Goal: Find specific page/section: Find specific page/section

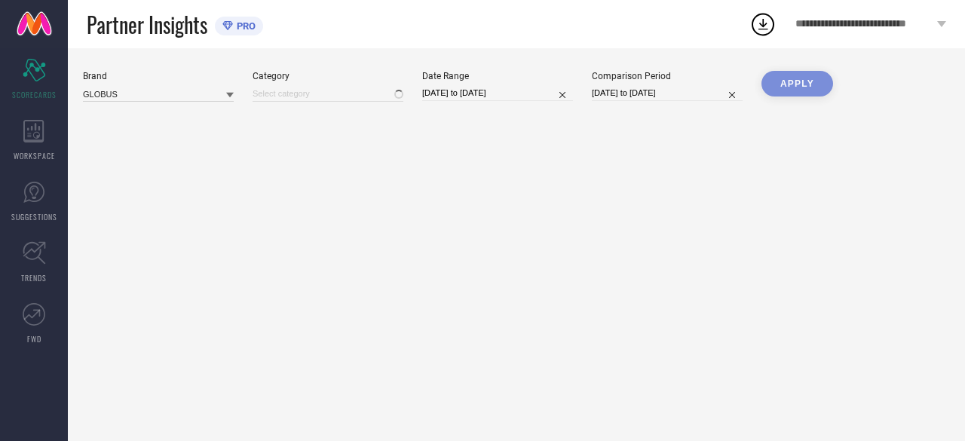
type input "All"
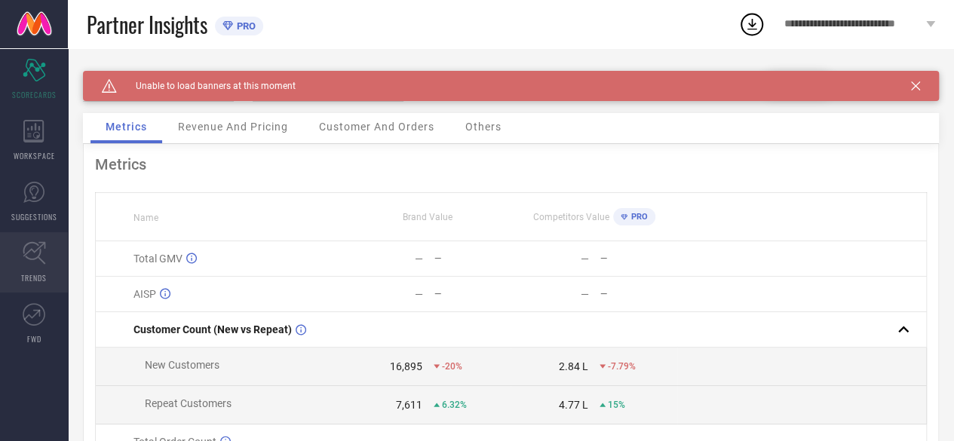
click at [22, 273] on span "TRENDS" at bounding box center [34, 277] width 26 height 11
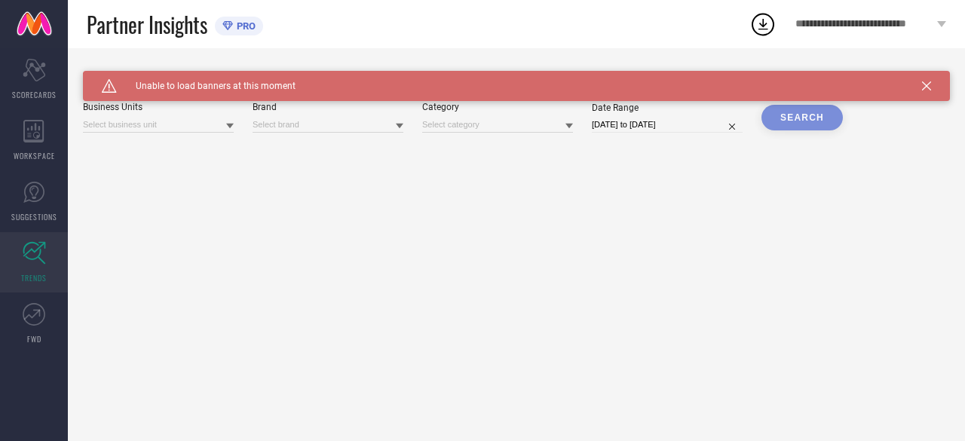
click at [228, 132] on div at bounding box center [230, 125] width 8 height 14
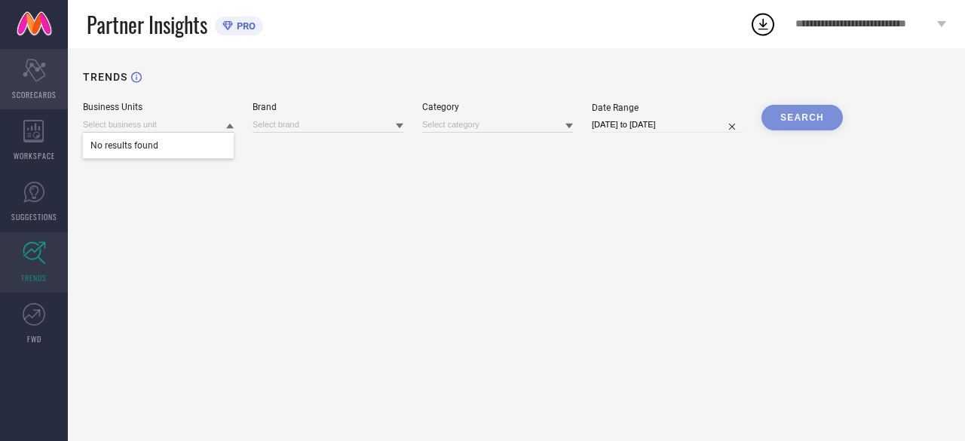
click at [40, 73] on icon "Scorecard" at bounding box center [34, 70] width 23 height 23
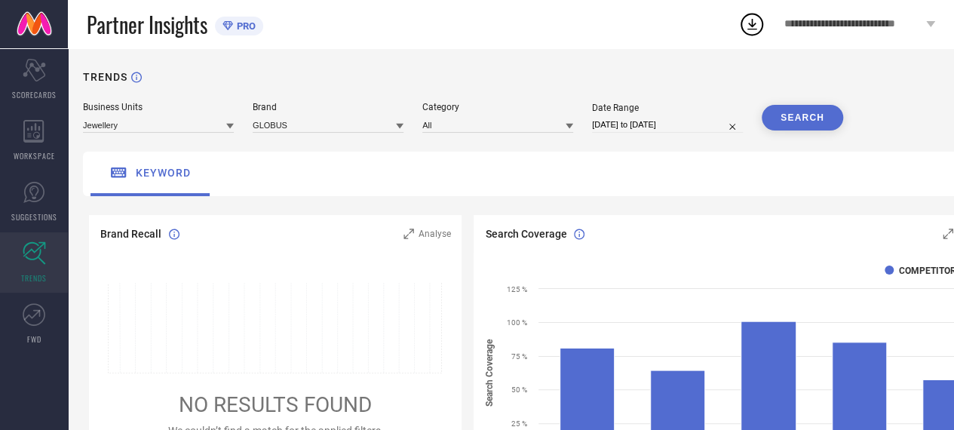
click at [231, 121] on div at bounding box center [230, 125] width 8 height 14
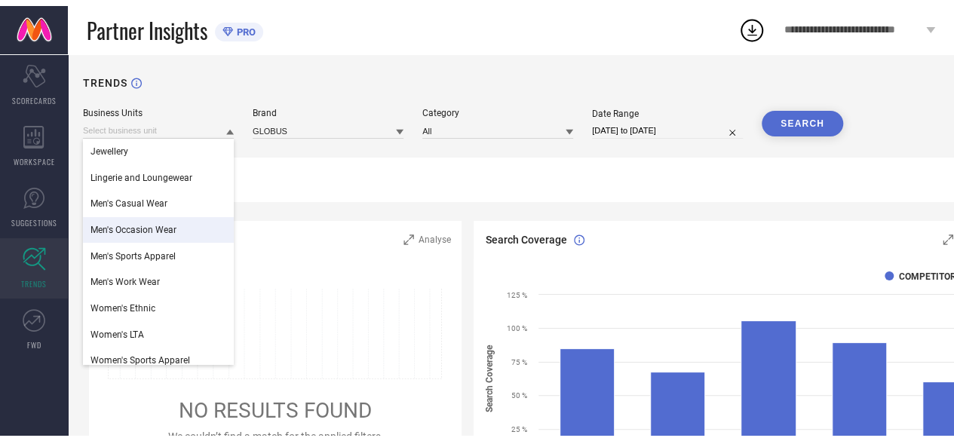
scroll to position [35, 0]
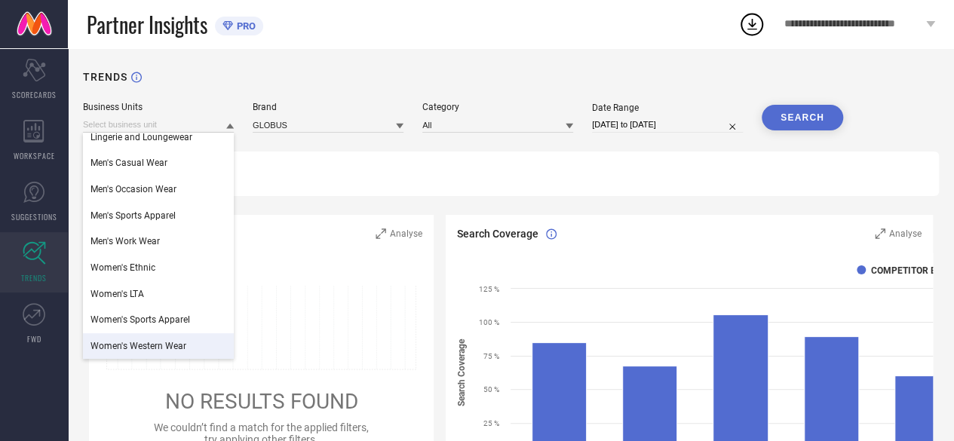
click at [144, 349] on span "Women's Western Wear" at bounding box center [139, 346] width 96 height 11
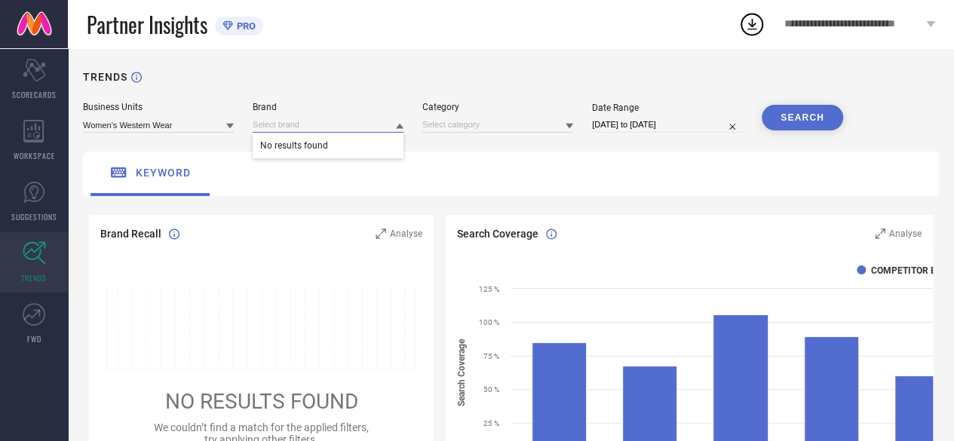
click at [401, 118] on input at bounding box center [328, 125] width 151 height 16
click at [321, 124] on input at bounding box center [328, 125] width 151 height 16
type input "g"
click at [321, 124] on input at bounding box center [328, 125] width 151 height 16
click at [526, 120] on input at bounding box center [497, 125] width 151 height 16
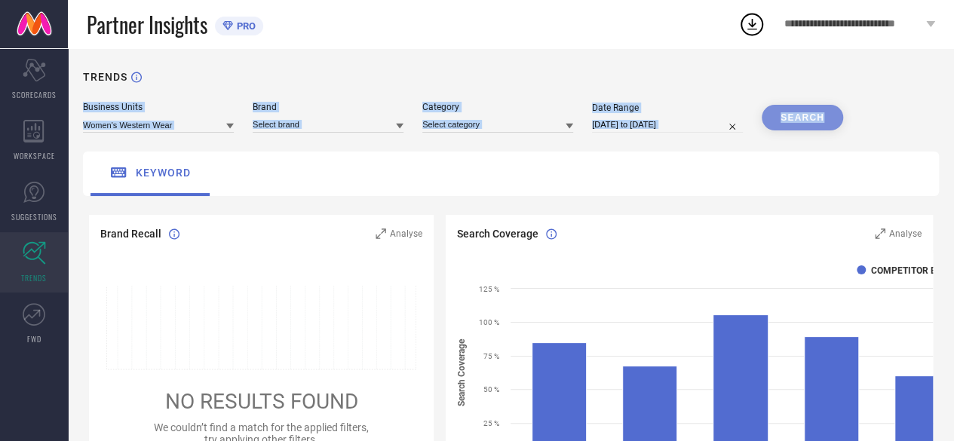
drag, startPoint x: 815, startPoint y: 102, endPoint x: 824, endPoint y: 121, distance: 21.6
click at [824, 121] on div "TRENDS Business Units Women's Western Wear Brand Category Date Range 06-09-2025…" at bounding box center [511, 375] width 886 height 654
click at [824, 121] on div "SEARCH" at bounding box center [802, 118] width 81 height 26
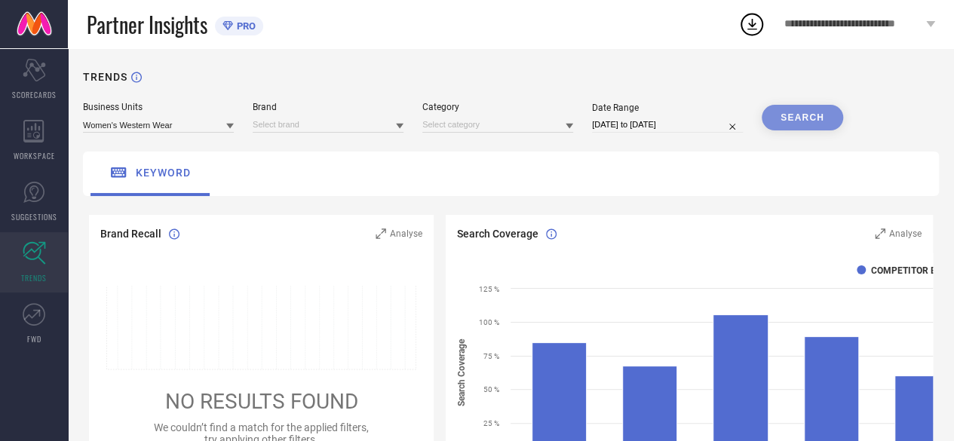
click at [799, 117] on div "SEARCH" at bounding box center [802, 118] width 81 height 26
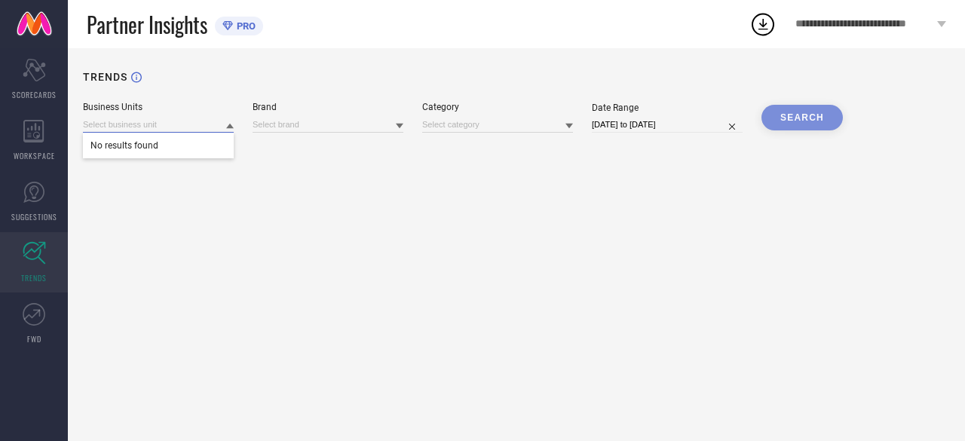
click at [225, 126] on input at bounding box center [158, 125] width 151 height 16
click at [350, 126] on input at bounding box center [328, 125] width 151 height 16
click at [761, 25] on icon at bounding box center [764, 24] width 10 height 11
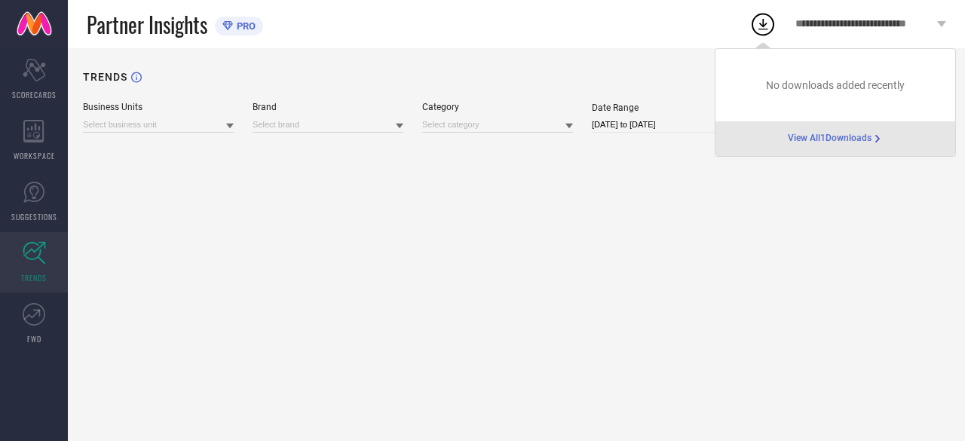
click at [761, 25] on icon at bounding box center [764, 24] width 10 height 11
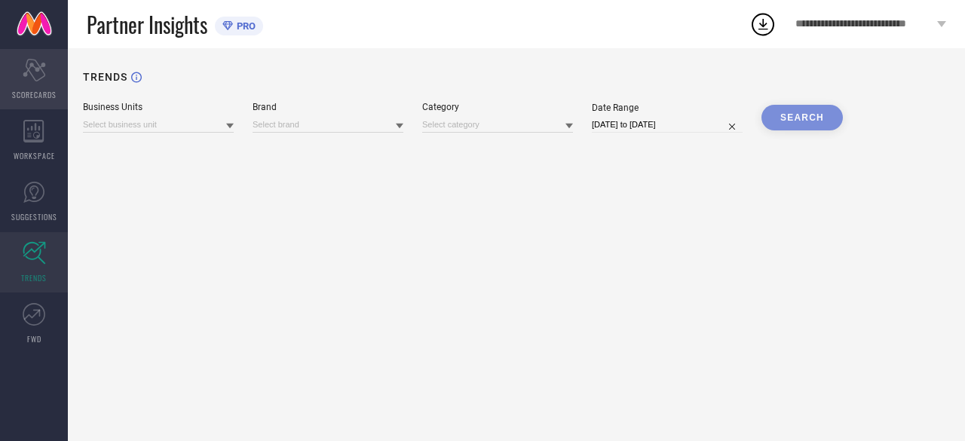
click at [48, 81] on div "Scorecard SCORECARDS" at bounding box center [34, 79] width 68 height 60
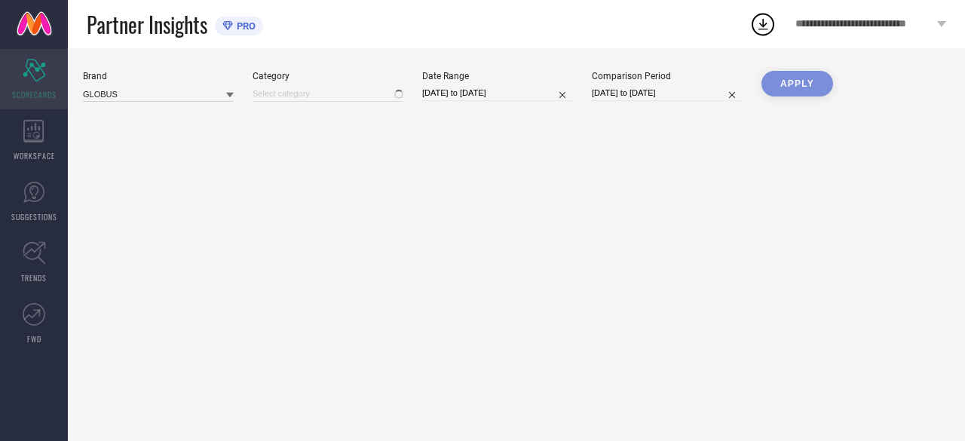
type input "All"
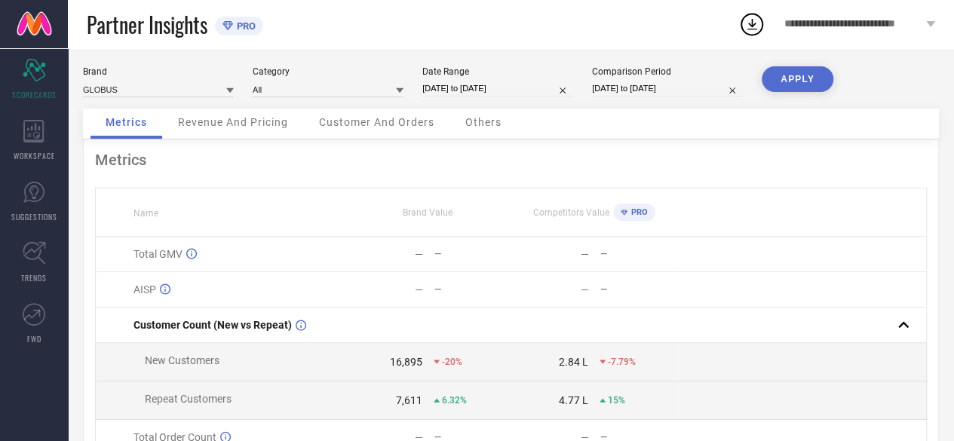
scroll to position [189, 0]
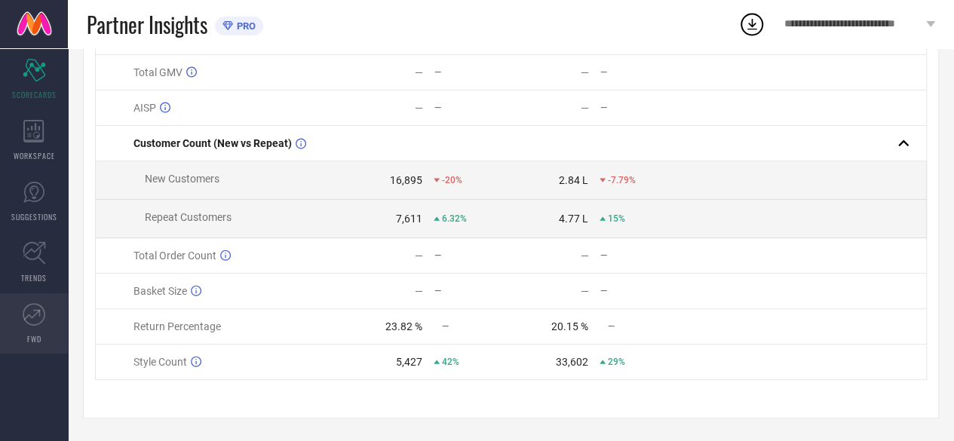
click at [35, 305] on icon at bounding box center [34, 314] width 23 height 23
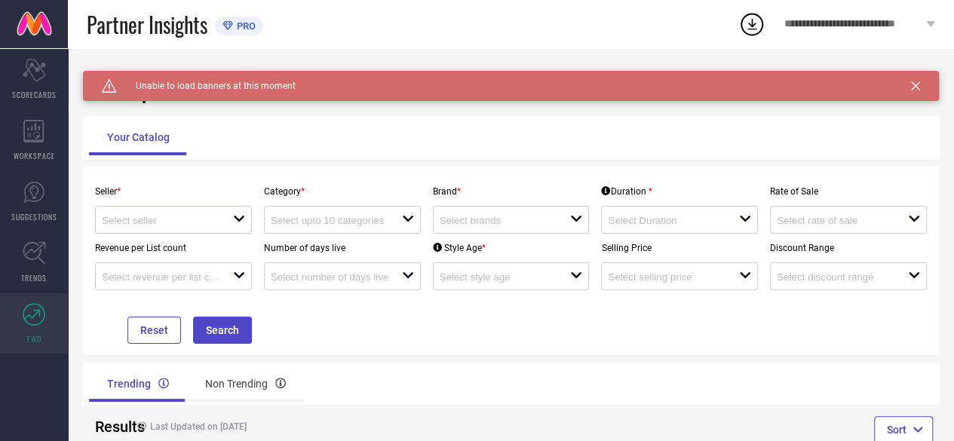
click at [235, 219] on icon "open" at bounding box center [239, 219] width 12 height 12
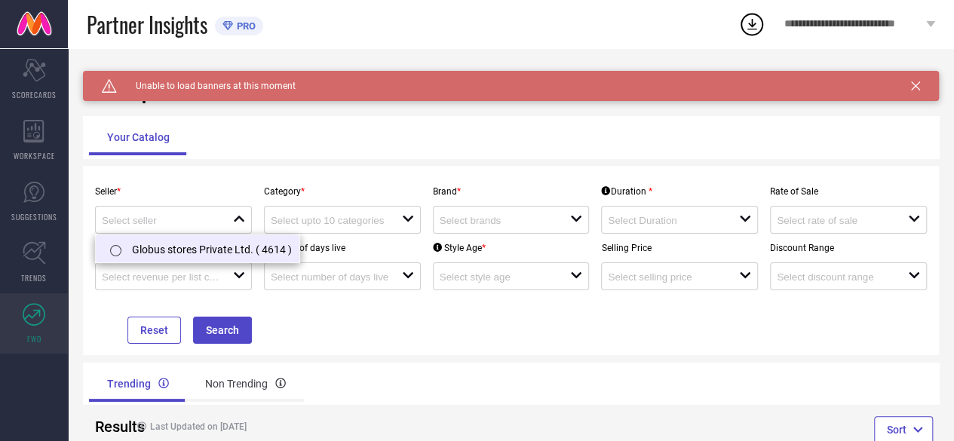
click at [233, 246] on li "Globus stores Private Ltd. ( 4614 )" at bounding box center [198, 248] width 204 height 27
type input "Globus stores Private Ltd. ( 4614 )"
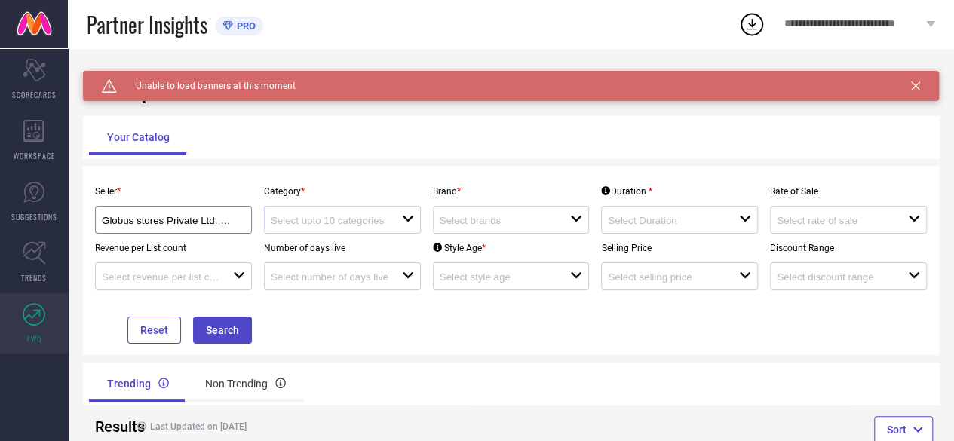
click at [383, 214] on div at bounding box center [336, 220] width 131 height 14
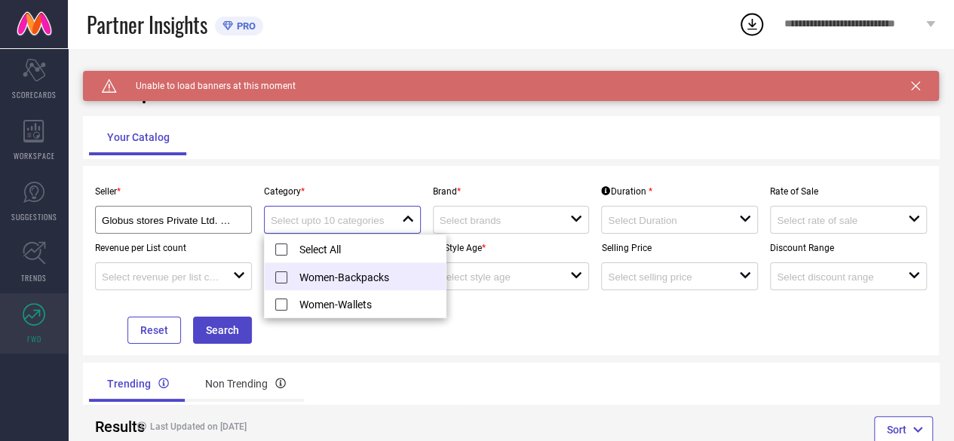
scroll to position [42, 0]
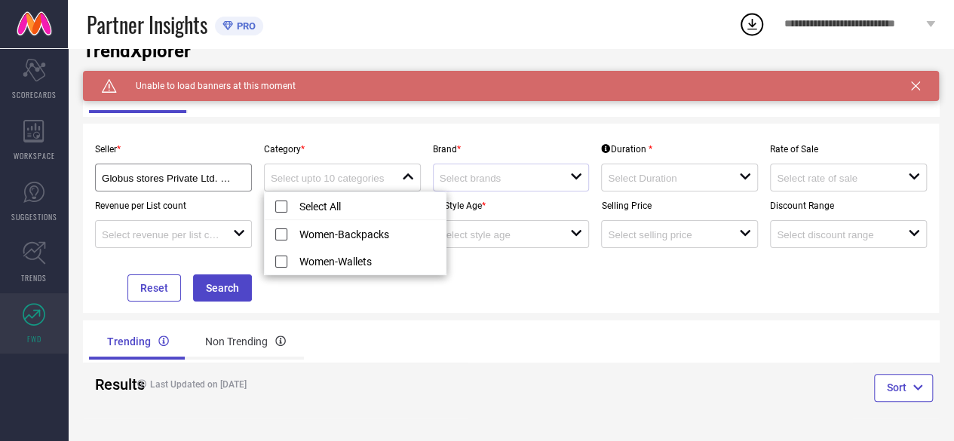
click at [491, 173] on div at bounding box center [505, 177] width 131 height 14
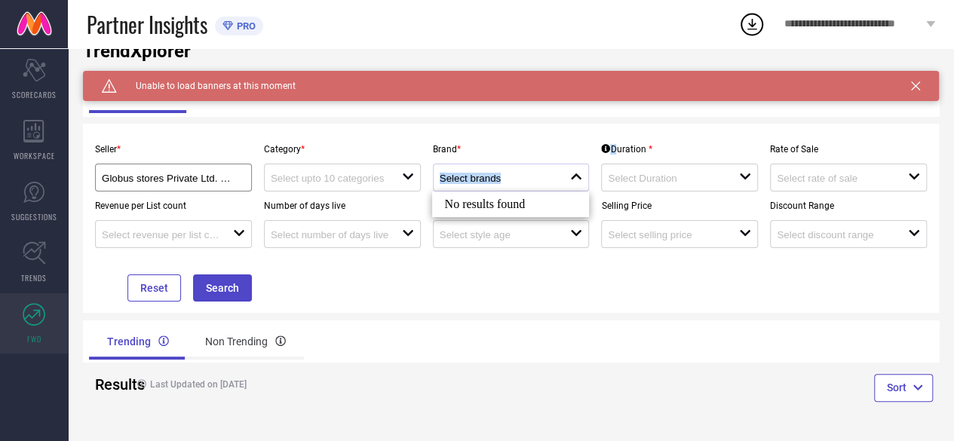
click at [491, 173] on div at bounding box center [505, 177] width 131 height 14
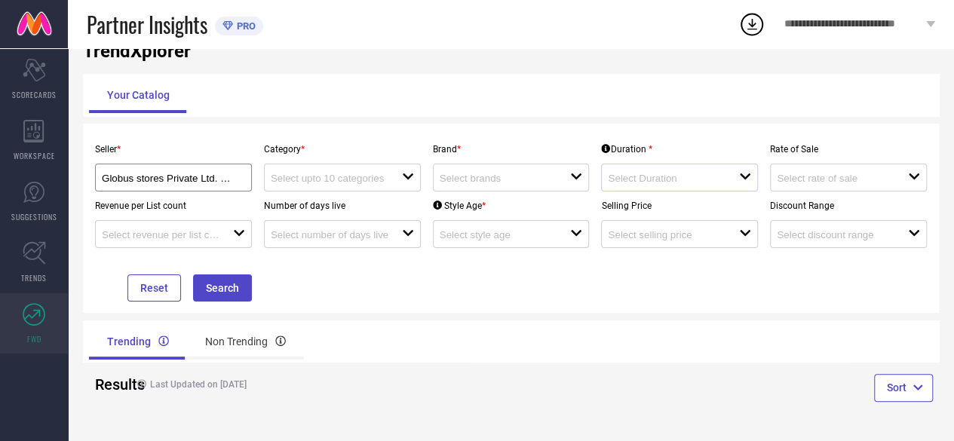
click at [704, 167] on div "open" at bounding box center [679, 178] width 157 height 28
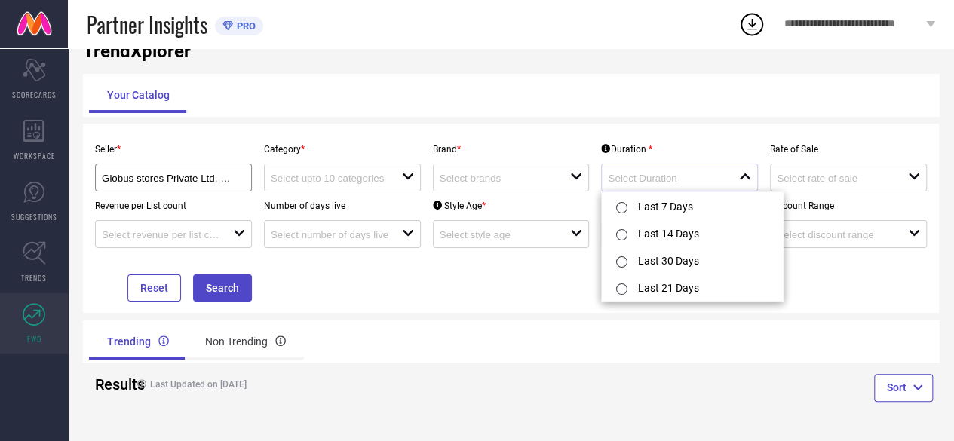
click at [704, 167] on div "close" at bounding box center [679, 178] width 157 height 28
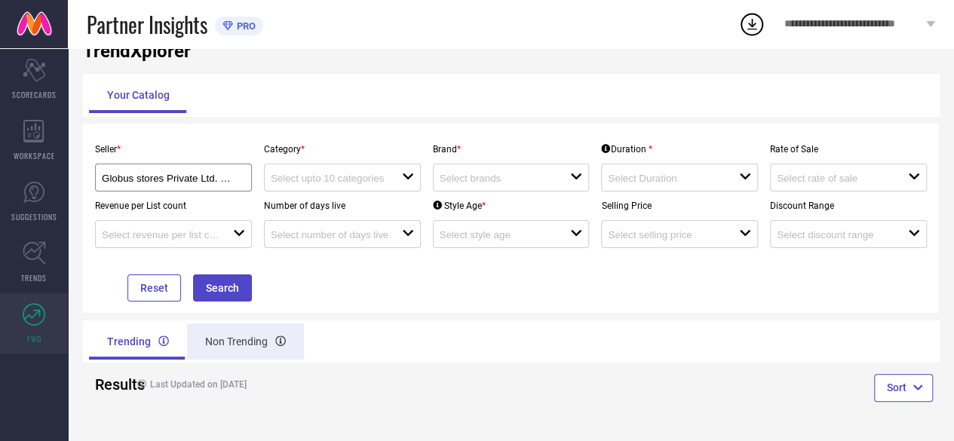
click at [246, 333] on div "Non Trending" at bounding box center [245, 342] width 117 height 36
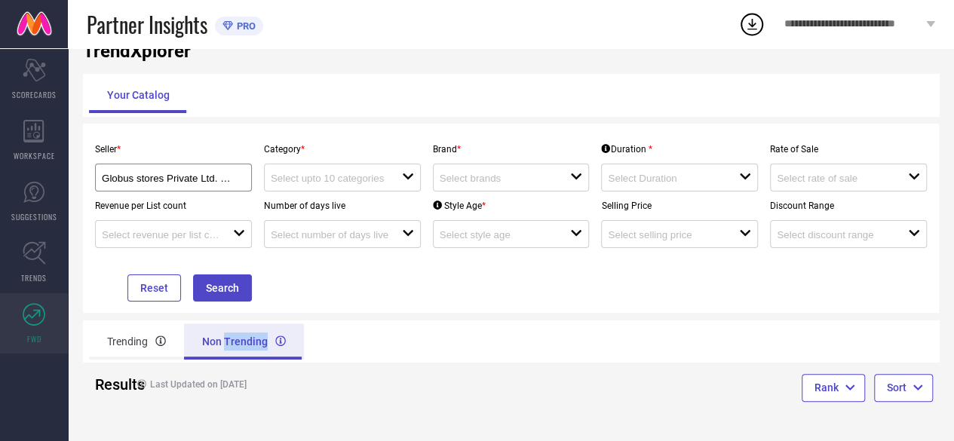
click at [246, 333] on div "Non Trending" at bounding box center [244, 342] width 120 height 36
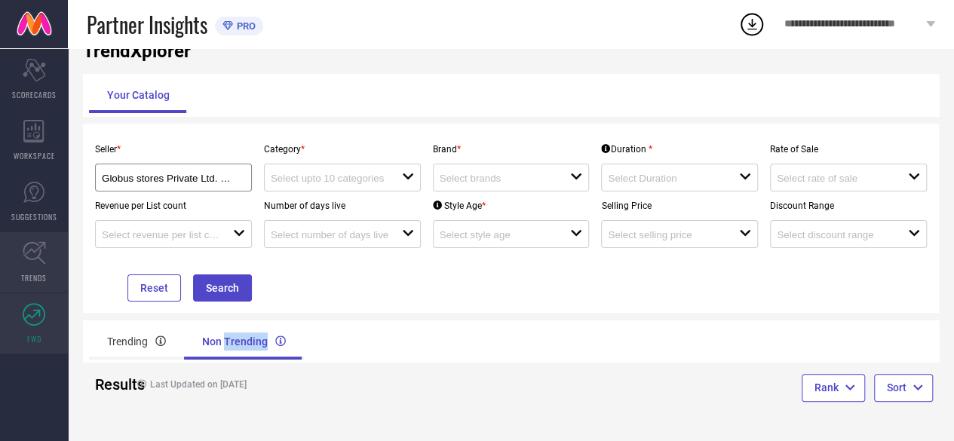
click at [35, 257] on icon at bounding box center [34, 252] width 23 height 23
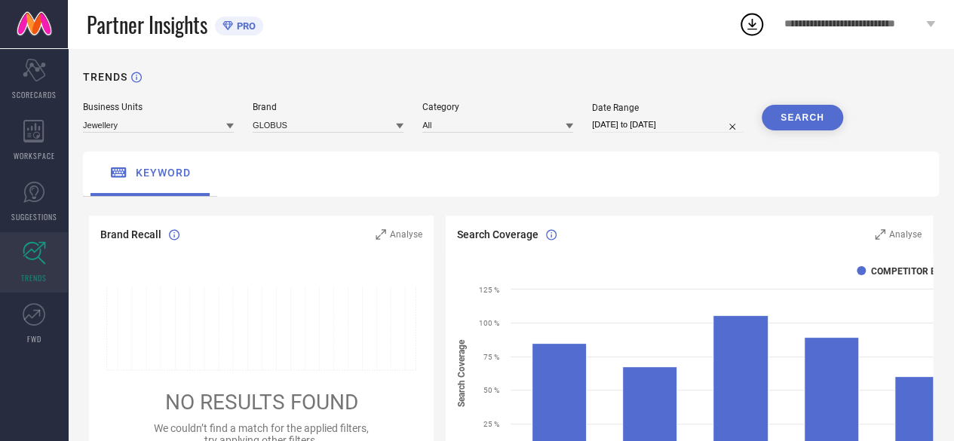
click at [226, 126] on icon at bounding box center [230, 126] width 8 height 8
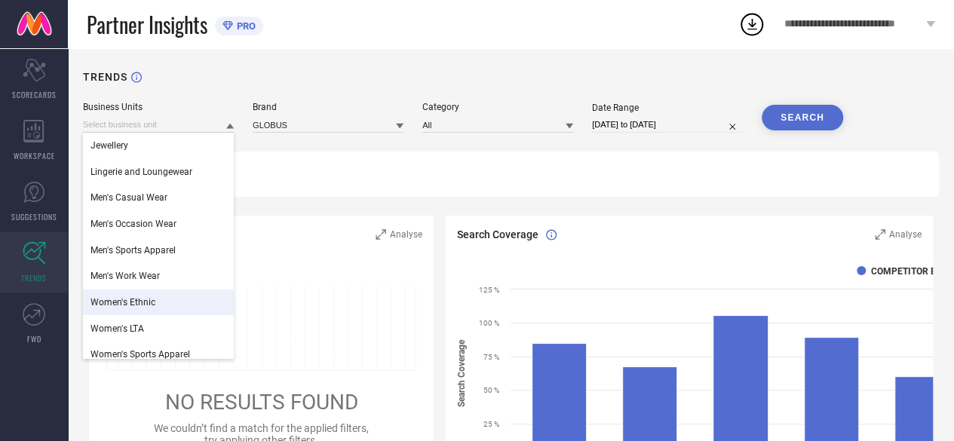
scroll to position [35, 0]
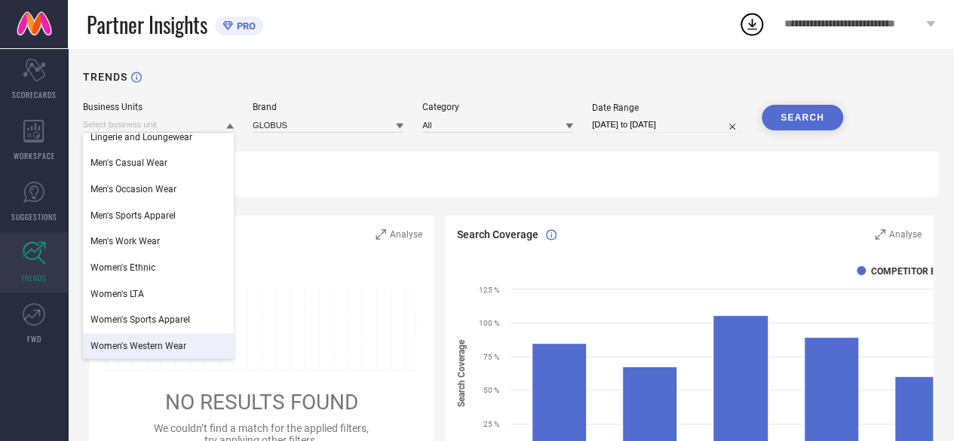
click at [167, 348] on span "Women's Western Wear" at bounding box center [139, 346] width 96 height 11
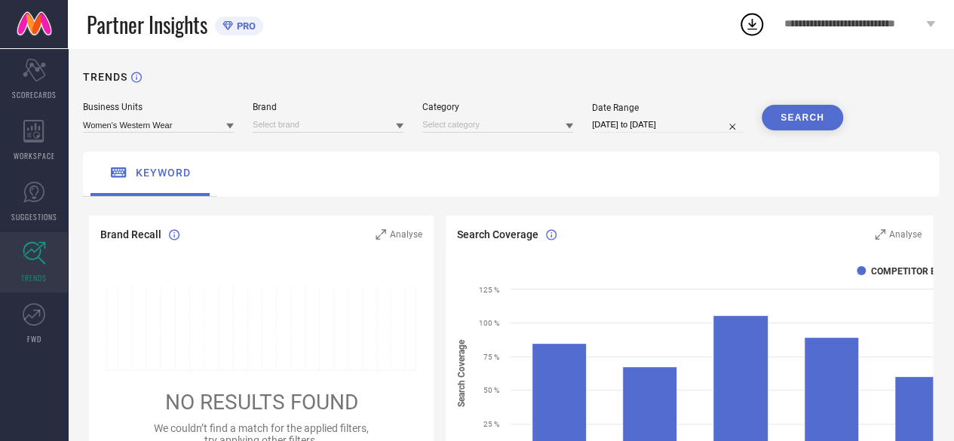
click at [398, 128] on icon at bounding box center [400, 126] width 8 height 8
click at [367, 147] on span "No results found" at bounding box center [328, 146] width 151 height 26
click at [50, 130] on div "WORKSPACE" at bounding box center [34, 140] width 68 height 60
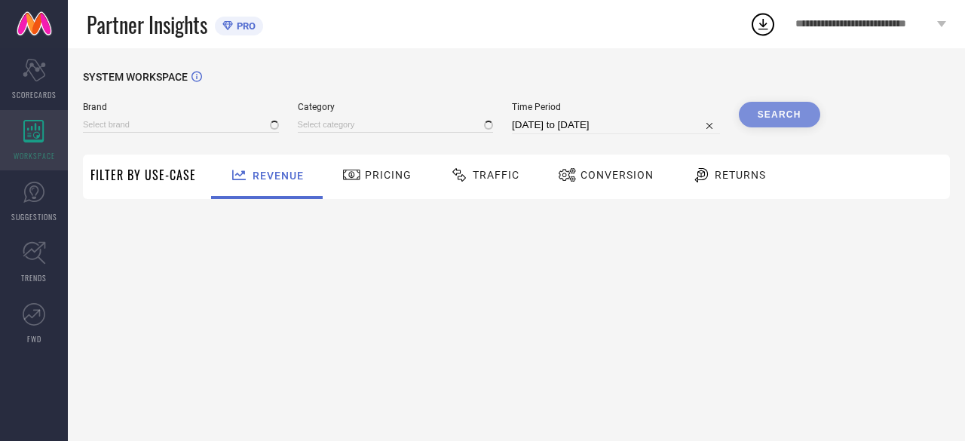
type input "GLOBUS"
type input "All"
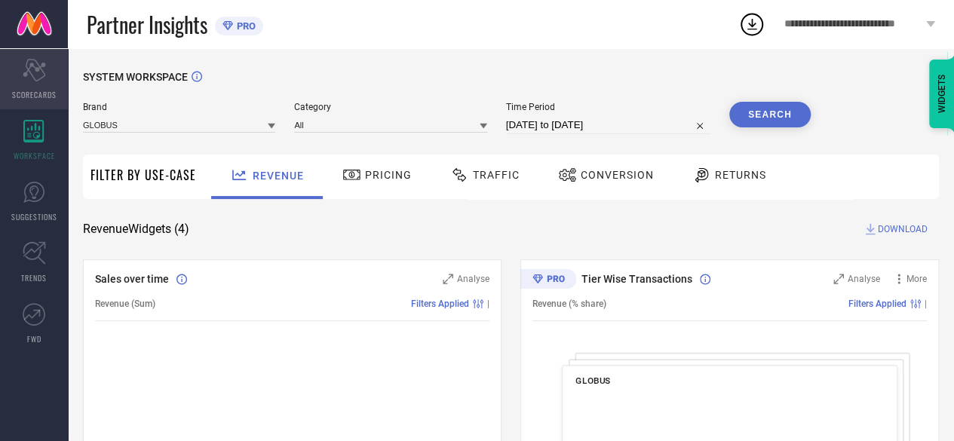
click at [42, 96] on span "SCORECARDS" at bounding box center [34, 94] width 44 height 11
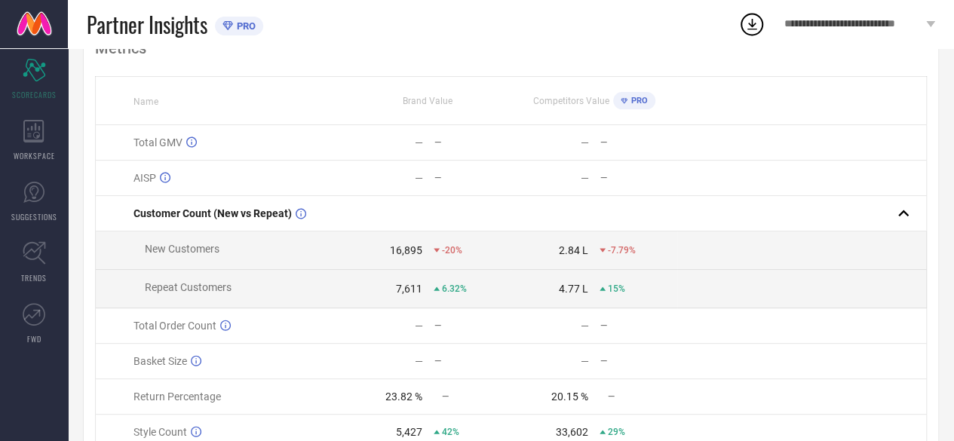
scroll to position [189, 0]
